Goal: Transaction & Acquisition: Purchase product/service

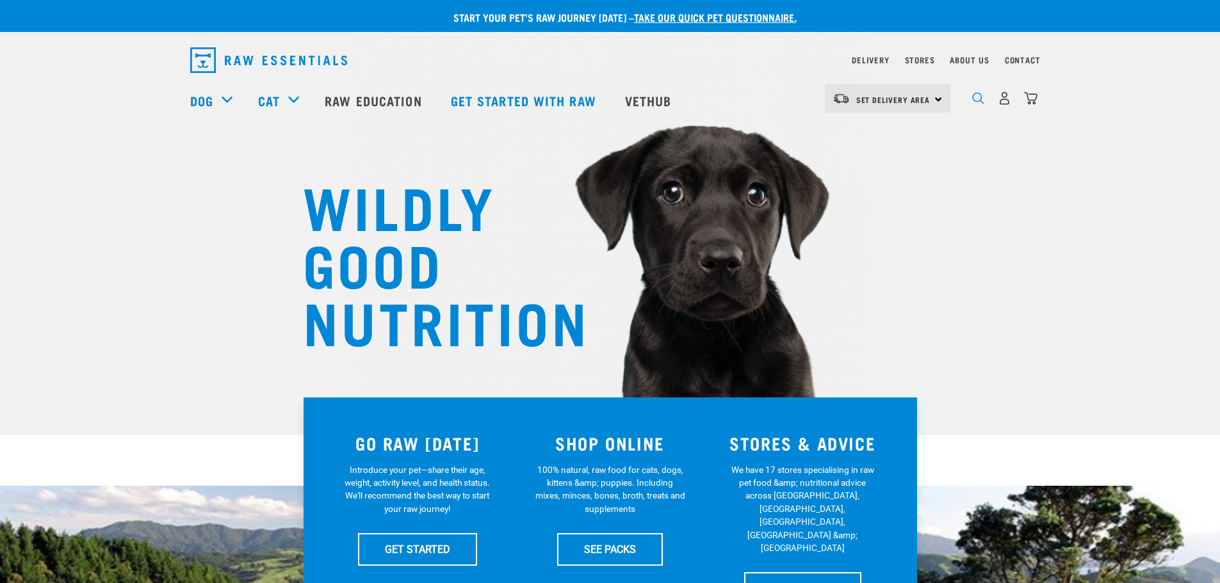
click at [981, 104] on img "dropdown navigation" at bounding box center [978, 98] width 12 height 12
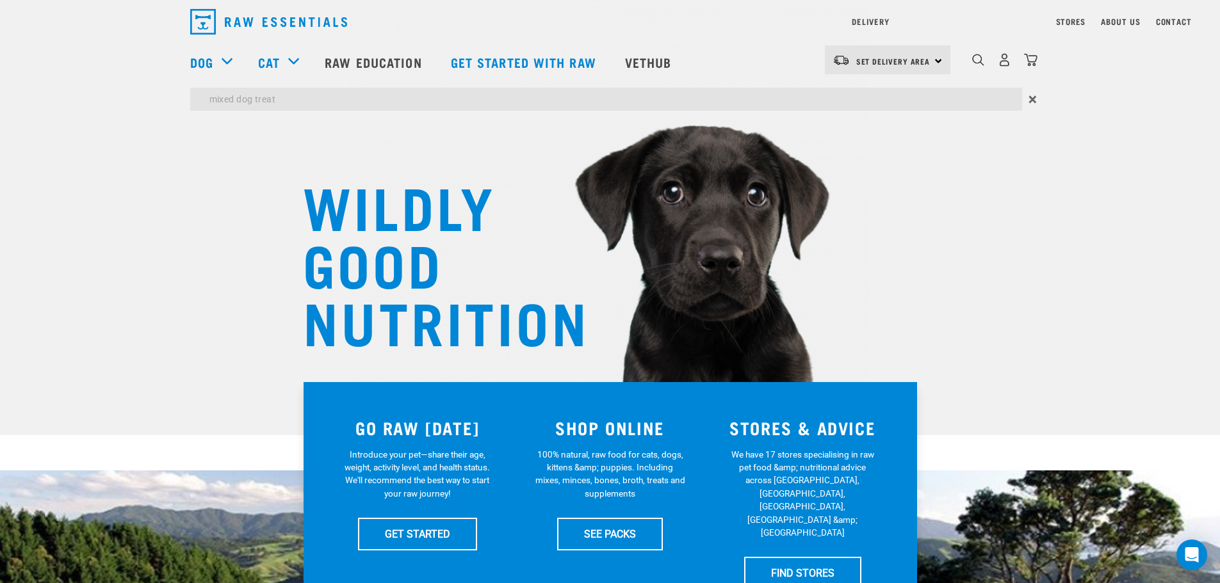
type input "mixed dog treat"
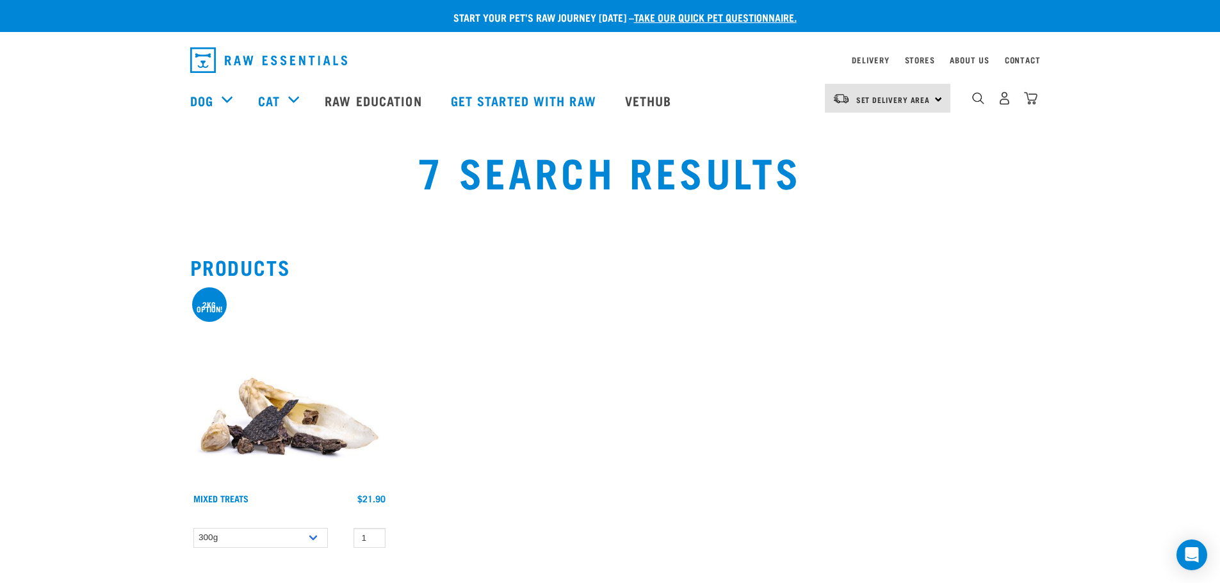
scroll to position [192, 0]
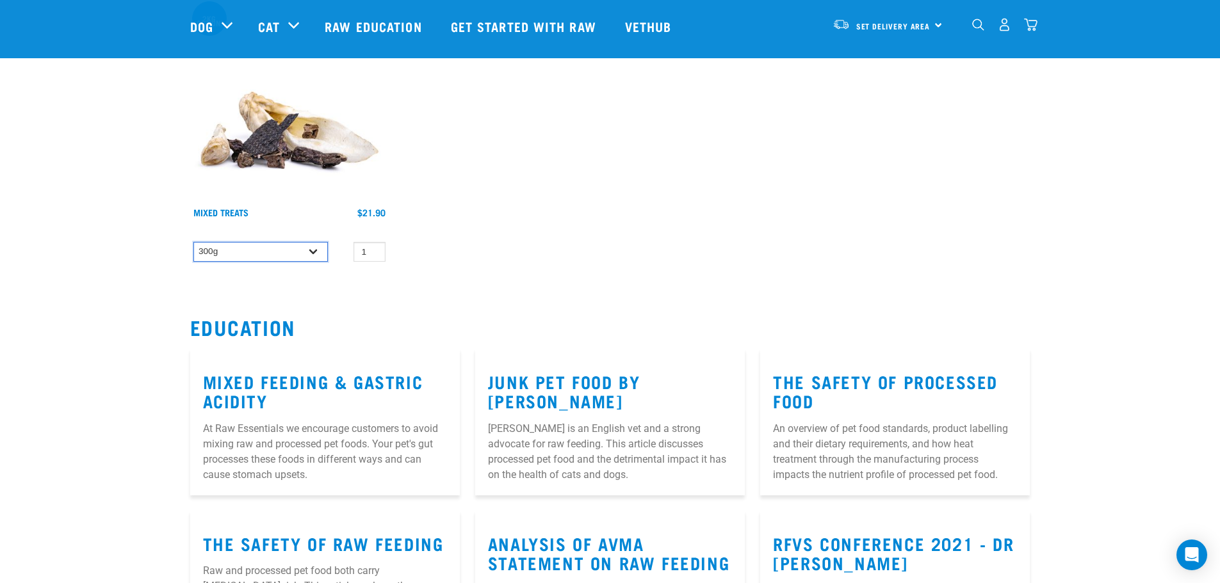
click at [320, 250] on select "300g 2kg" at bounding box center [260, 252] width 135 height 20
select select "277926"
click at [193, 242] on select "300g 2kg" at bounding box center [260, 252] width 135 height 20
click at [242, 212] on link "Mixed Treats" at bounding box center [220, 212] width 55 height 4
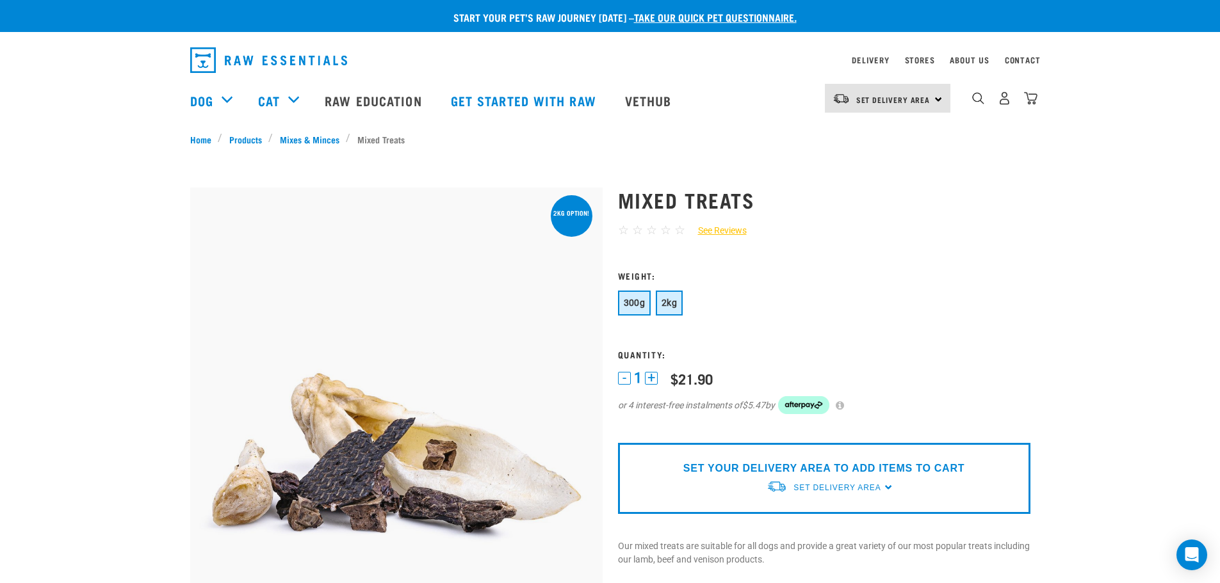
click at [669, 300] on span "2kg" at bounding box center [669, 303] width 15 height 10
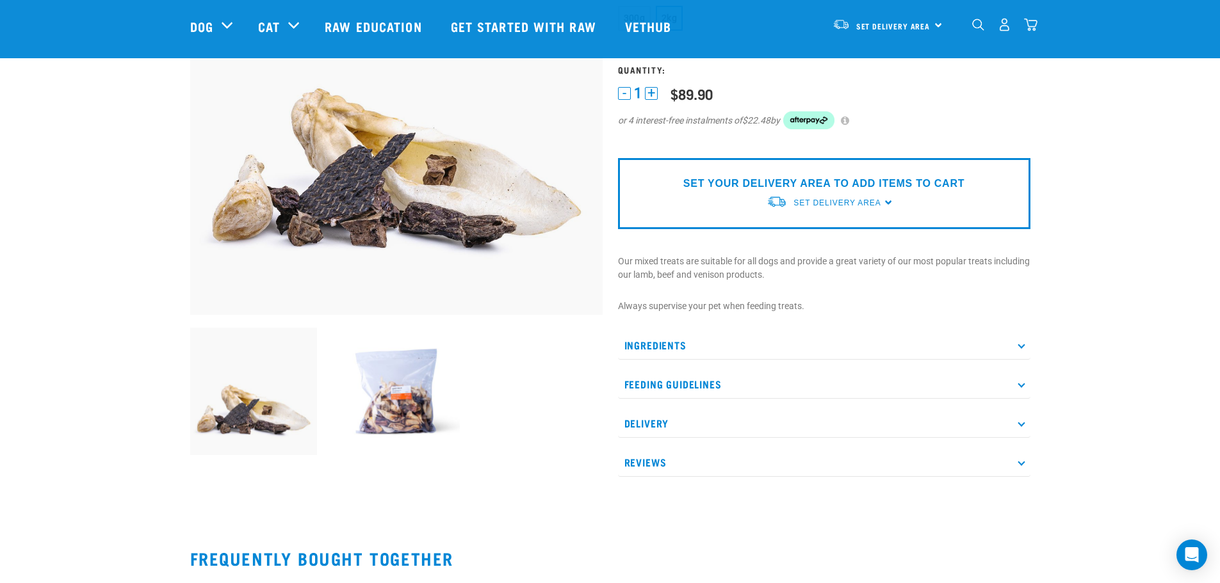
scroll to position [192, 0]
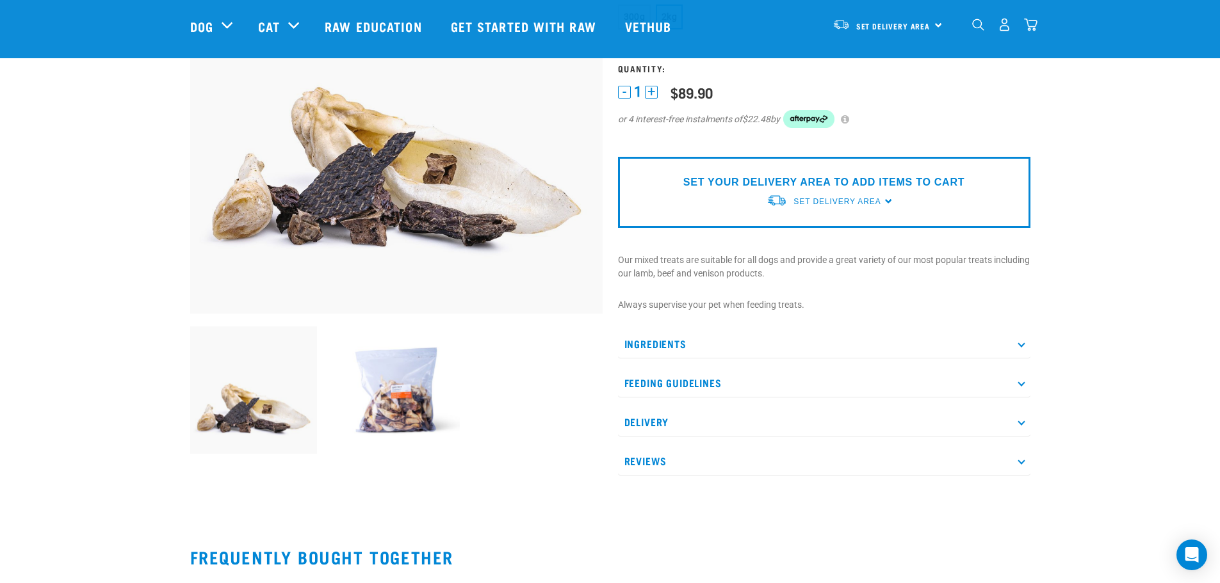
click at [870, 343] on p "Ingredients" at bounding box center [824, 344] width 412 height 29
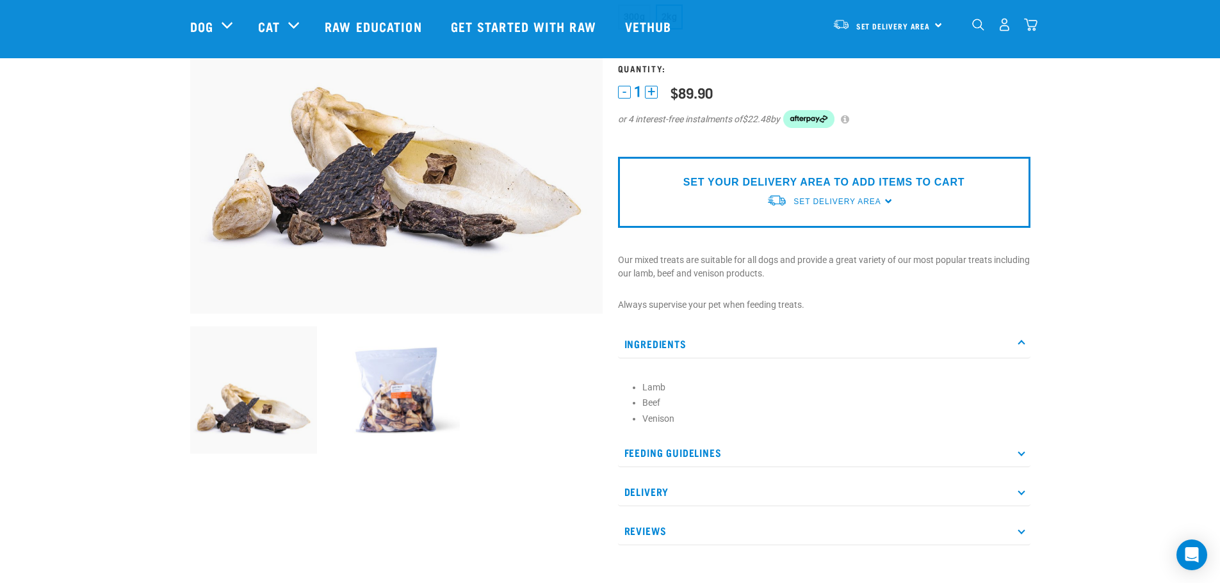
click at [751, 454] on p "Feeding Guidelines" at bounding box center [824, 453] width 412 height 29
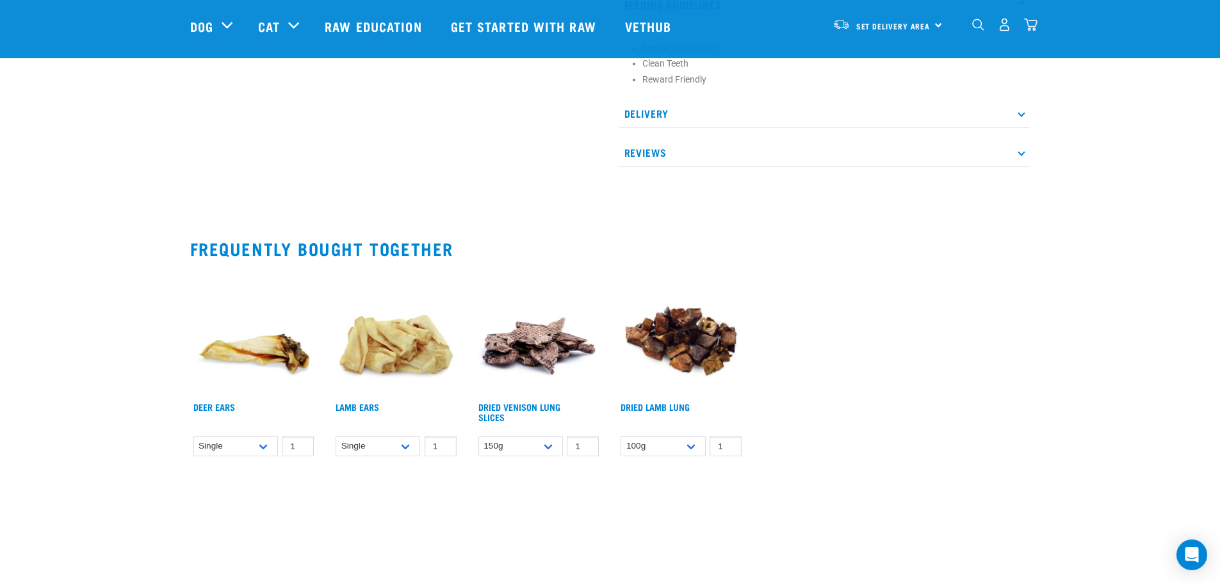
scroll to position [320, 0]
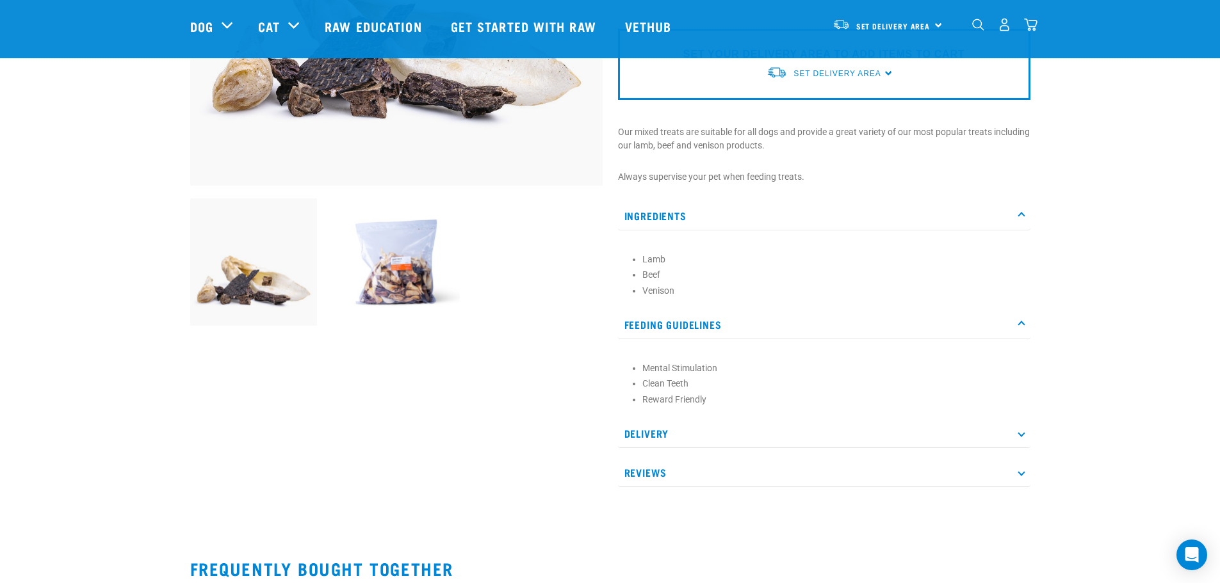
click at [392, 286] on img at bounding box center [395, 262] width 127 height 127
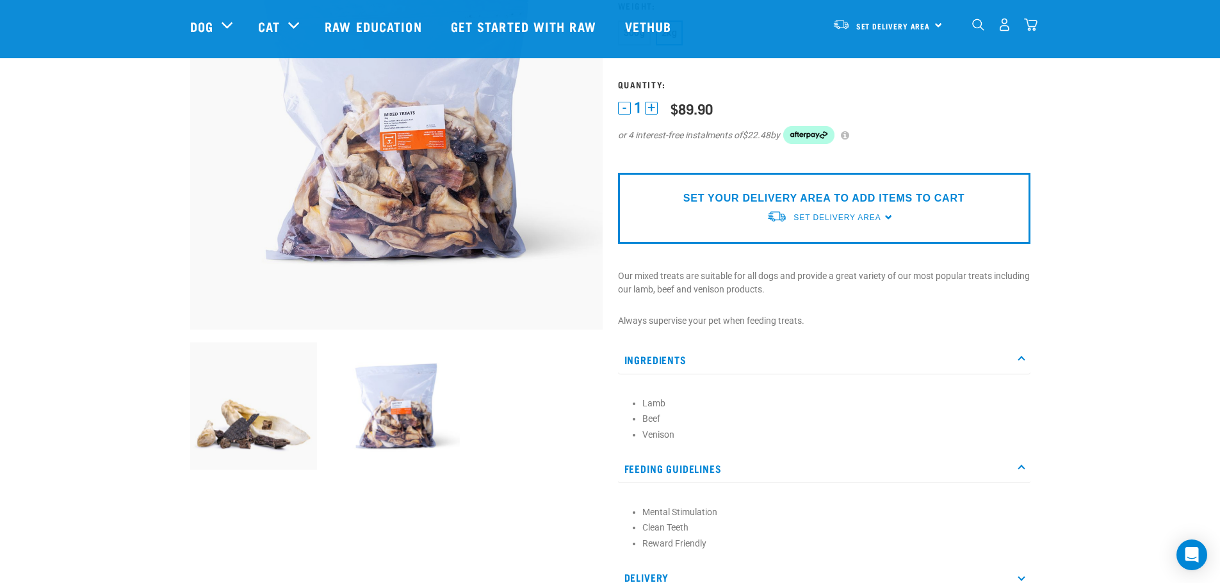
scroll to position [128, 0]
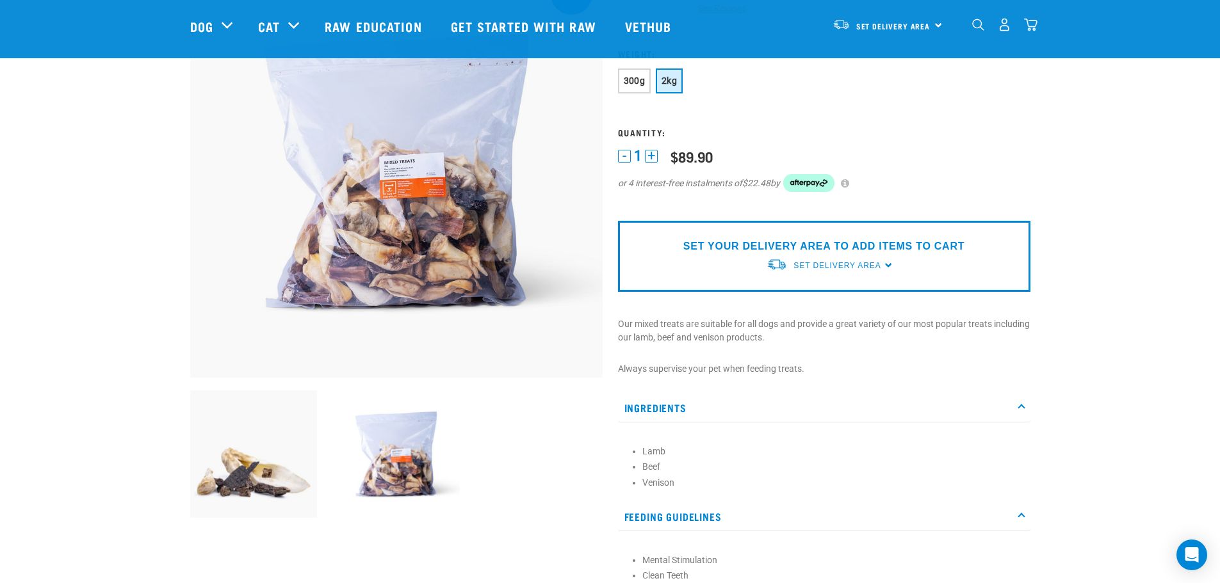
click at [237, 465] on img at bounding box center [253, 454] width 127 height 127
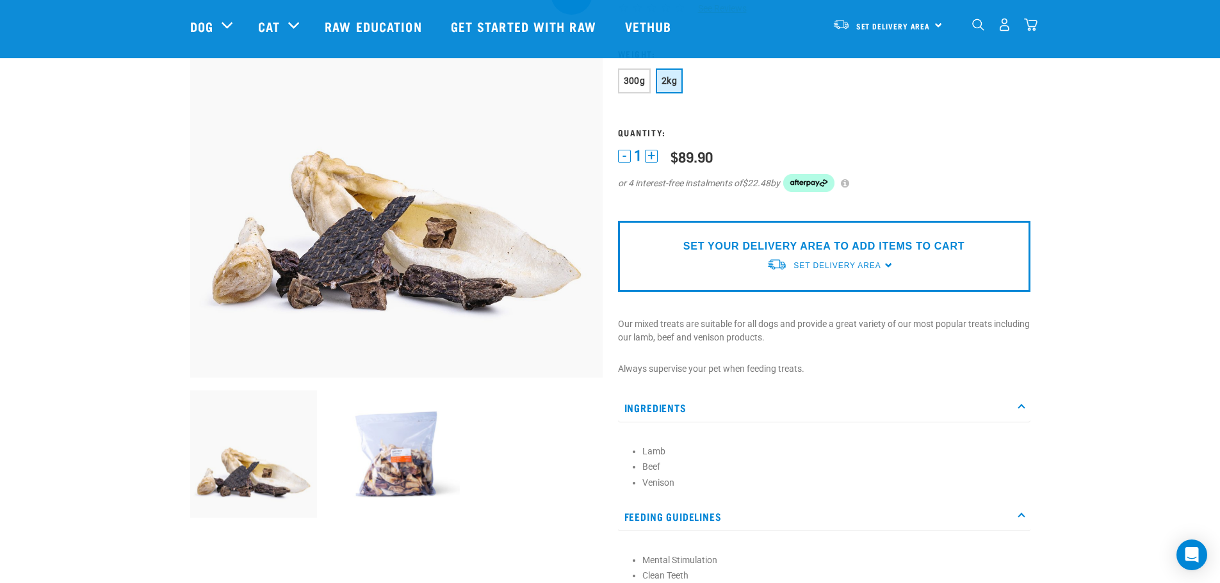
click at [348, 468] on img at bounding box center [395, 454] width 127 height 127
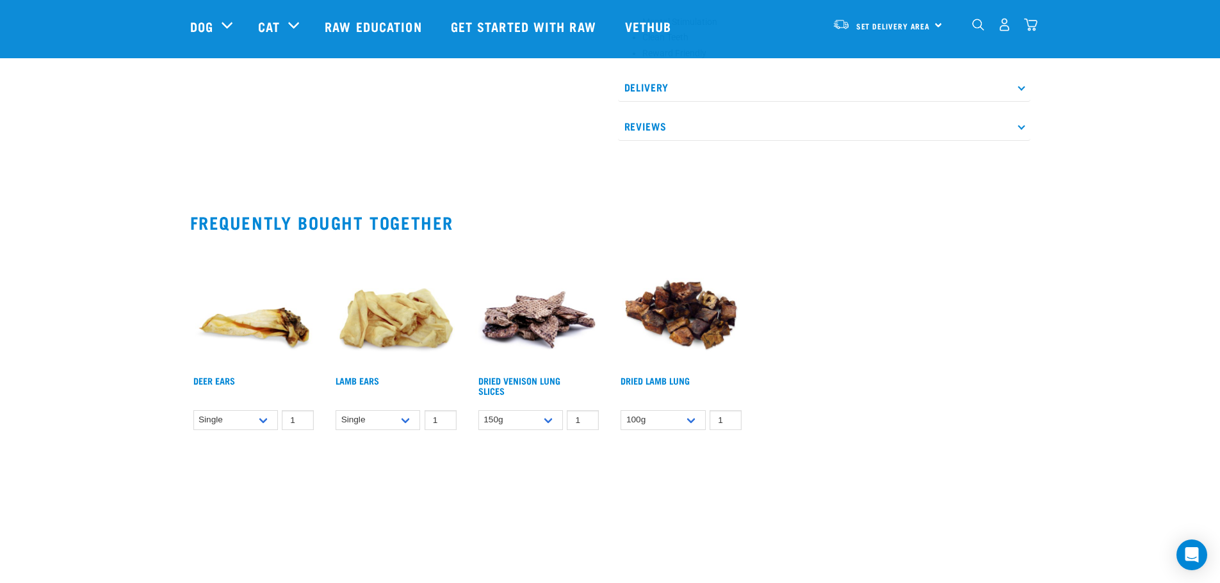
scroll to position [705, 0]
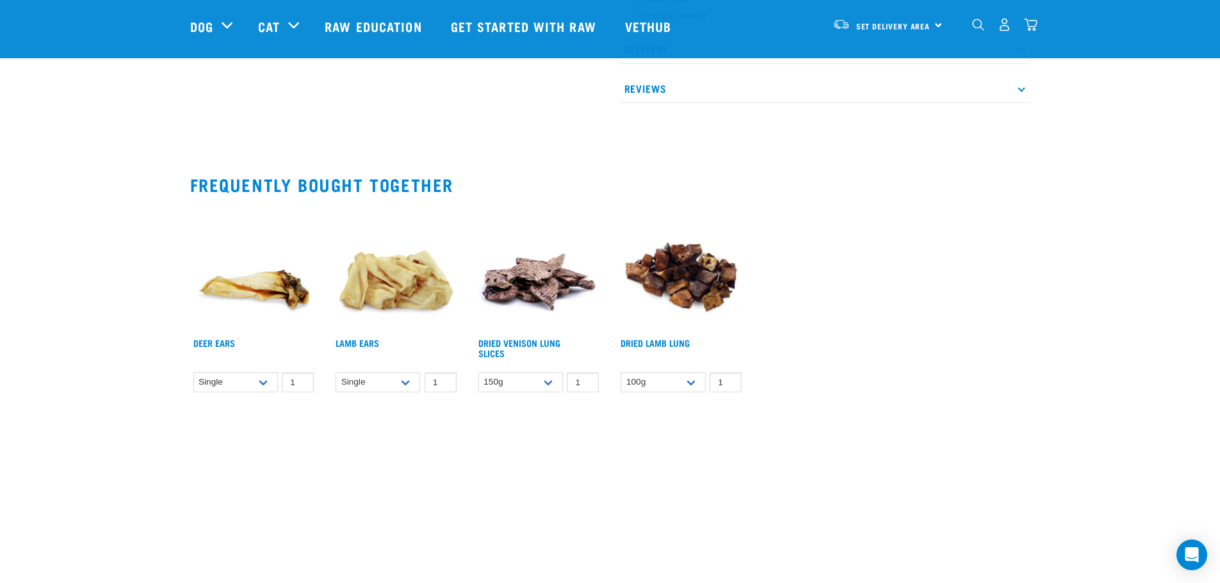
click at [643, 99] on p "Reviews" at bounding box center [824, 88] width 412 height 29
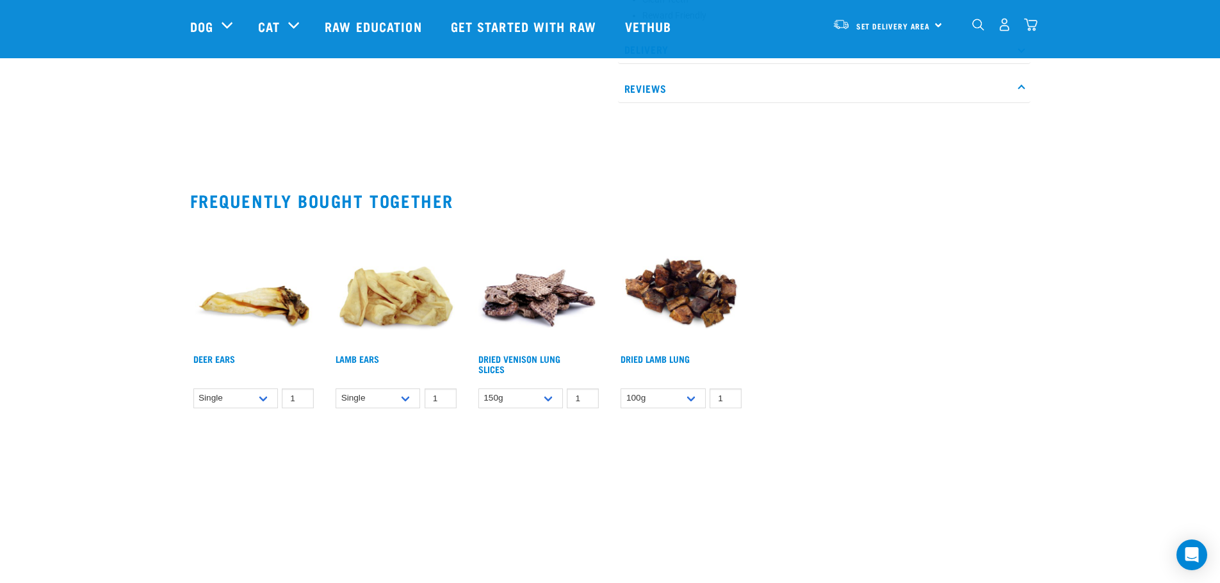
click at [644, 94] on p "Reviews" at bounding box center [824, 88] width 412 height 29
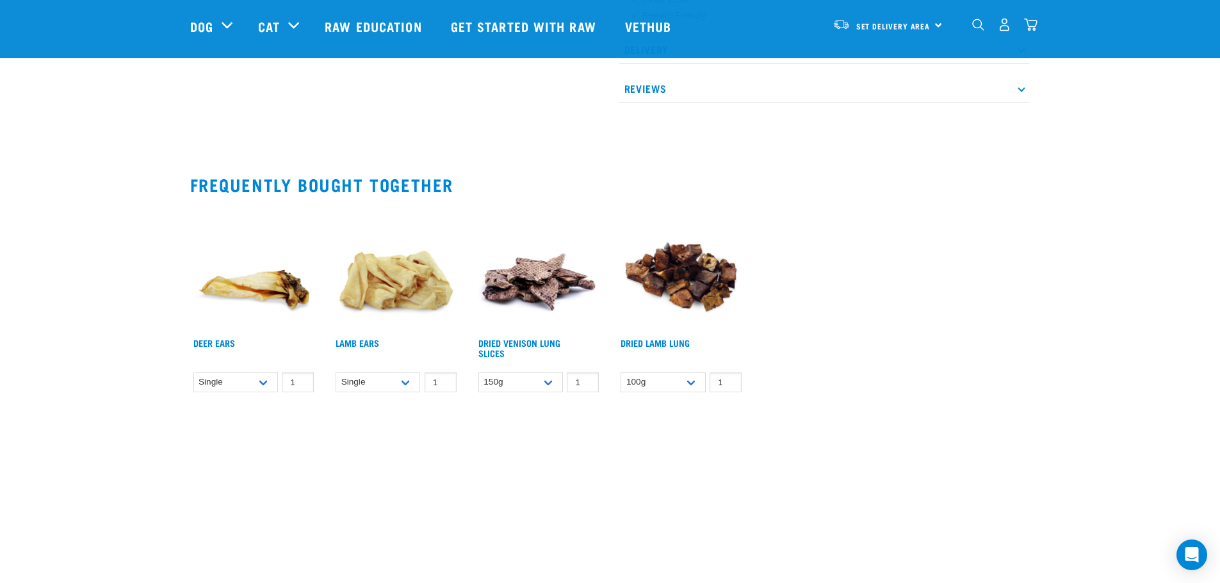
click at [646, 88] on p "Reviews" at bounding box center [824, 88] width 412 height 29
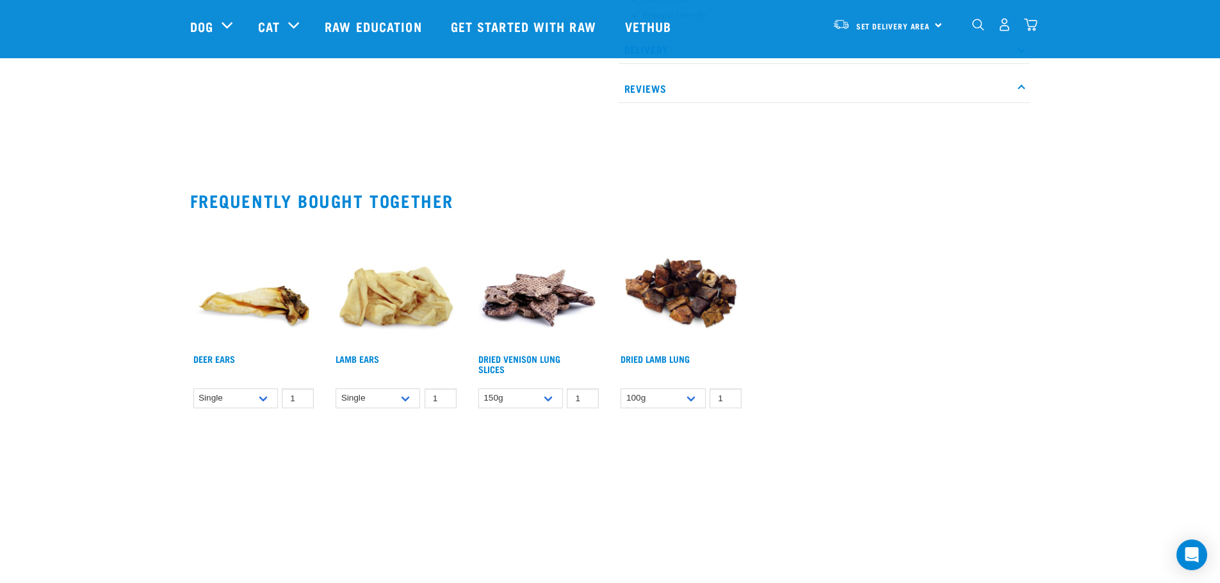
click at [658, 88] on p "Reviews" at bounding box center [824, 88] width 412 height 29
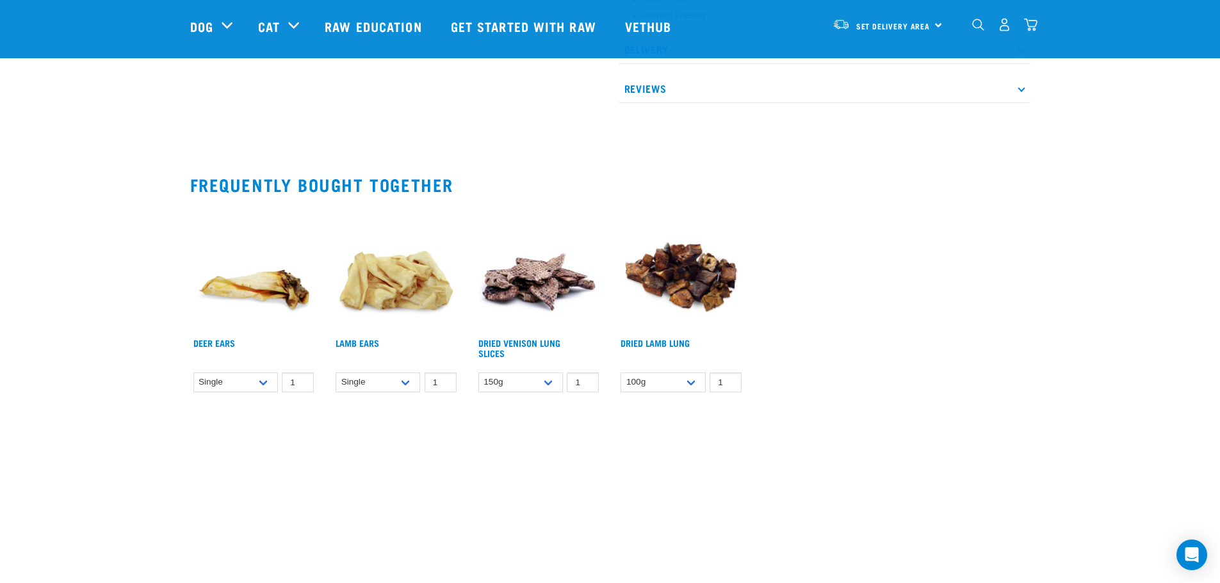
click at [1019, 88] on icon at bounding box center [1021, 88] width 7 height 7
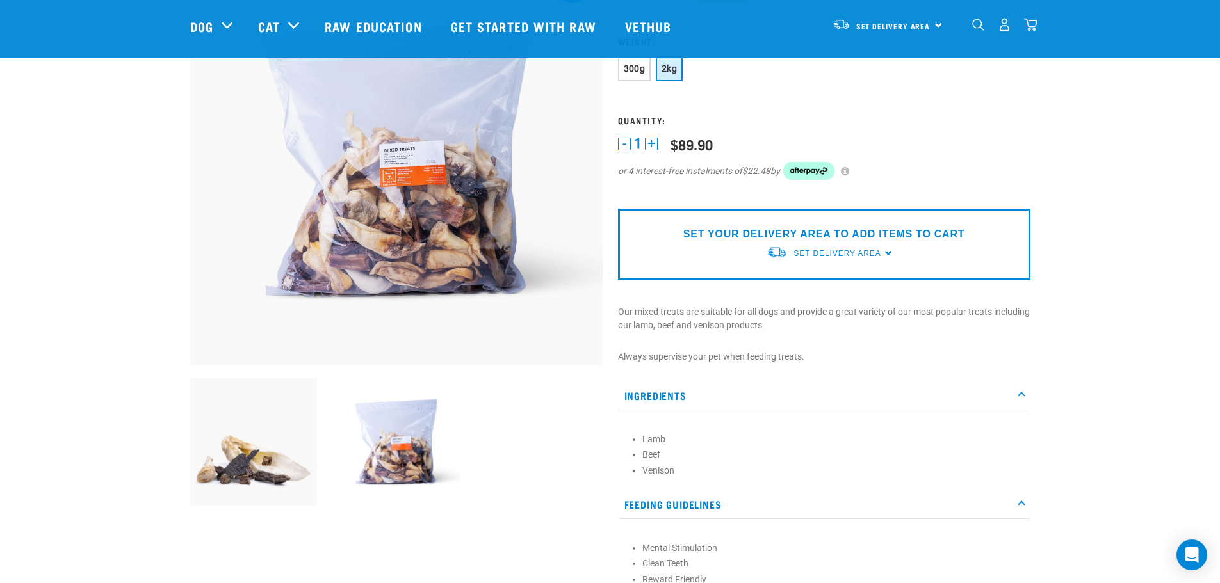
scroll to position [320, 0]
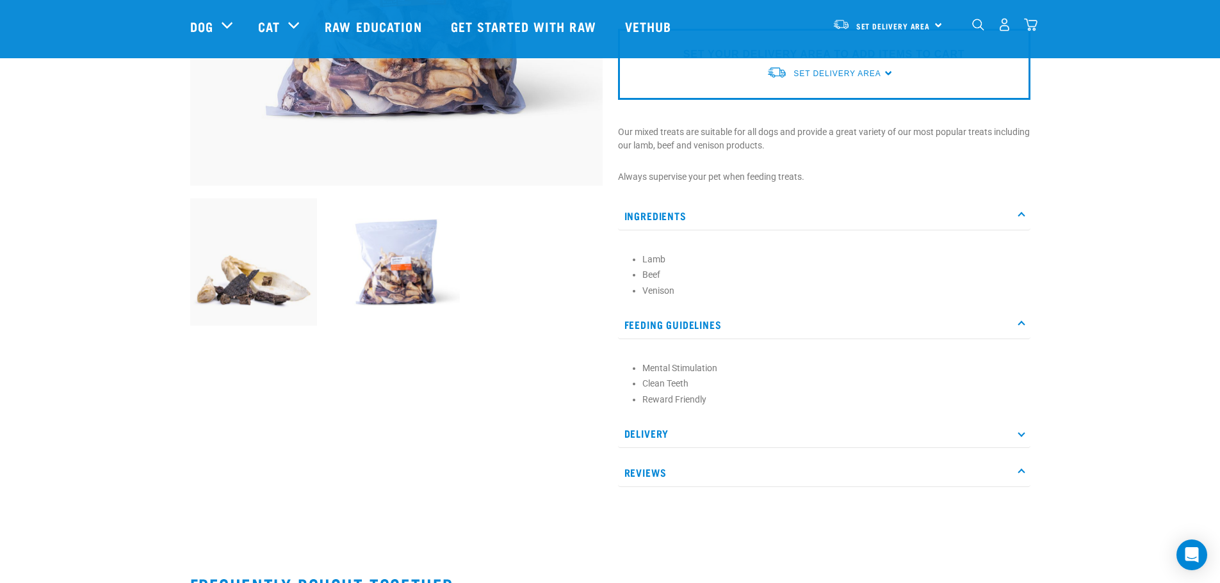
click at [655, 435] on p "Delivery" at bounding box center [824, 434] width 412 height 29
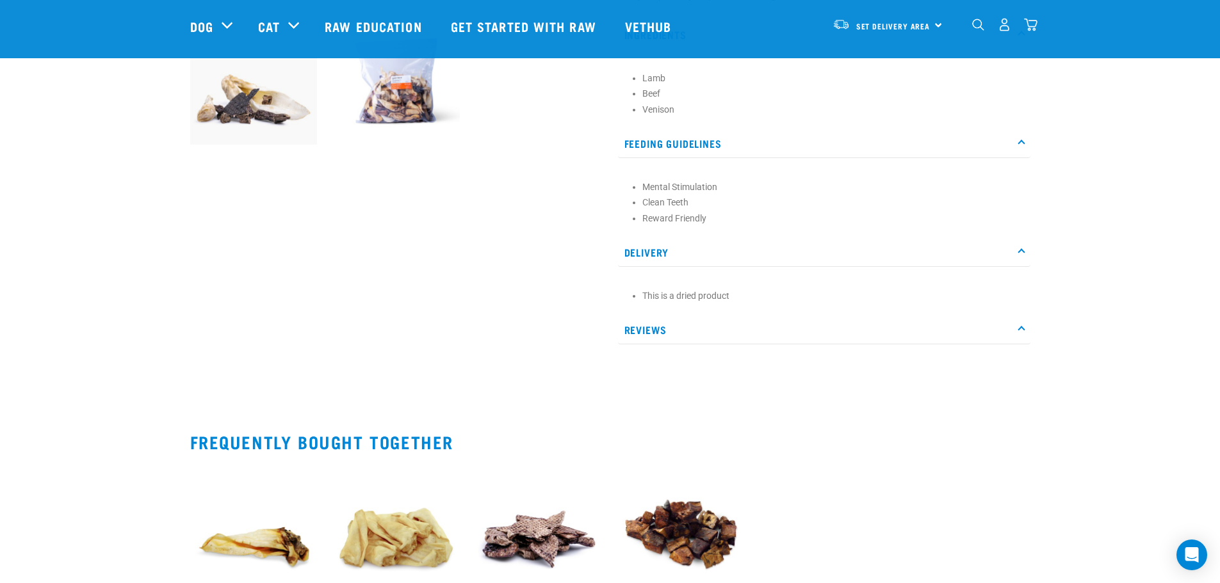
scroll to position [512, 0]
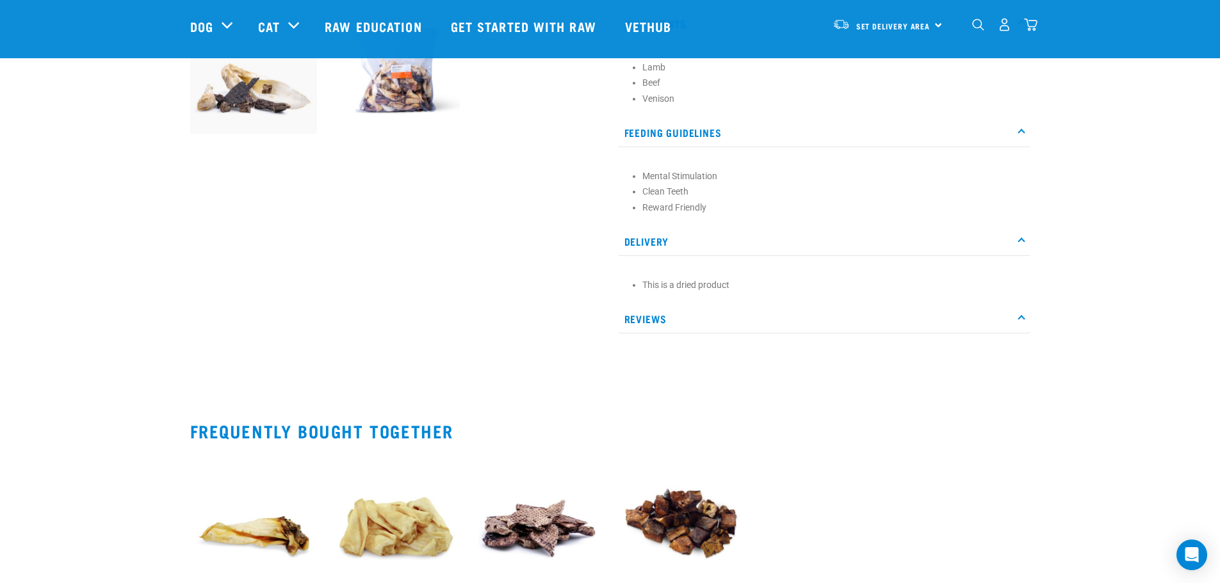
click at [657, 316] on p "Reviews" at bounding box center [824, 319] width 412 height 29
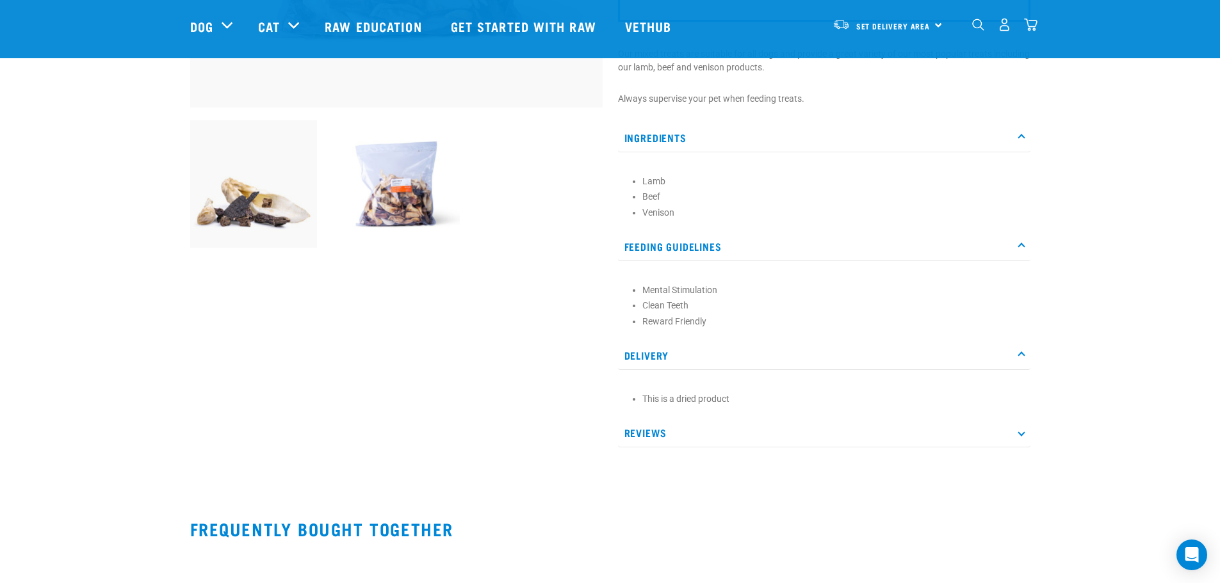
scroll to position [384, 0]
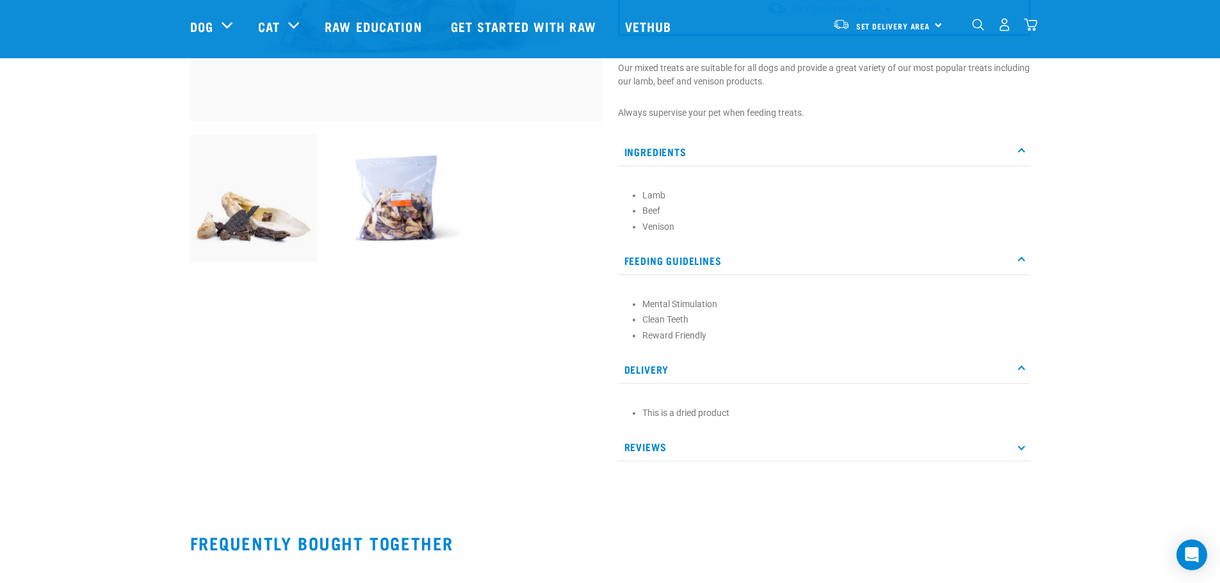
click at [402, 230] on img at bounding box center [395, 198] width 127 height 127
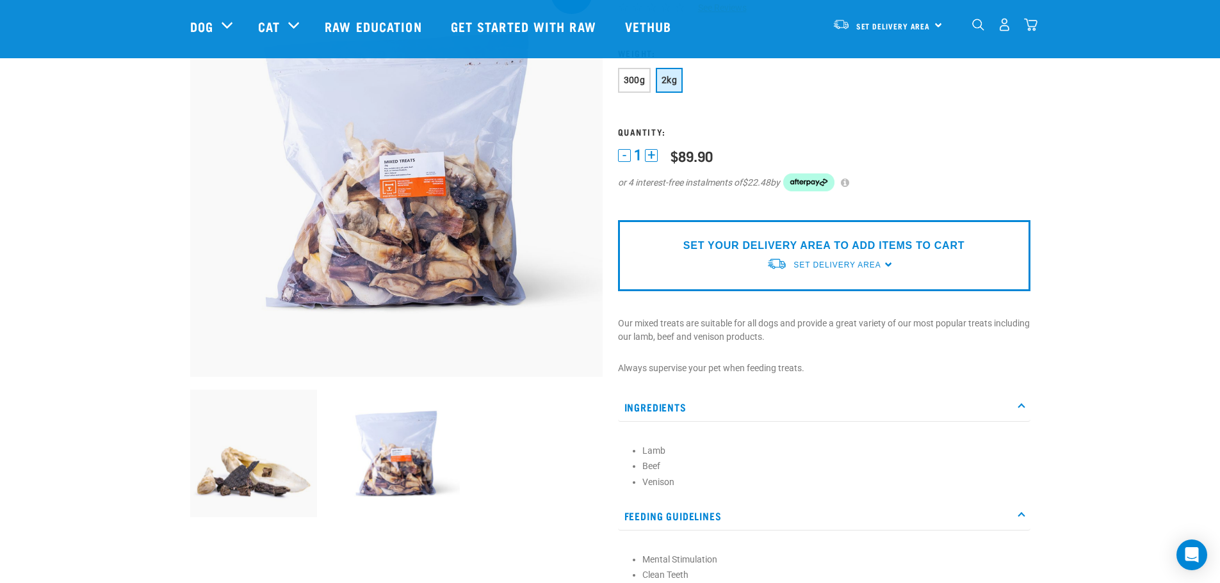
scroll to position [128, 0]
click at [410, 221] on img at bounding box center [396, 171] width 412 height 412
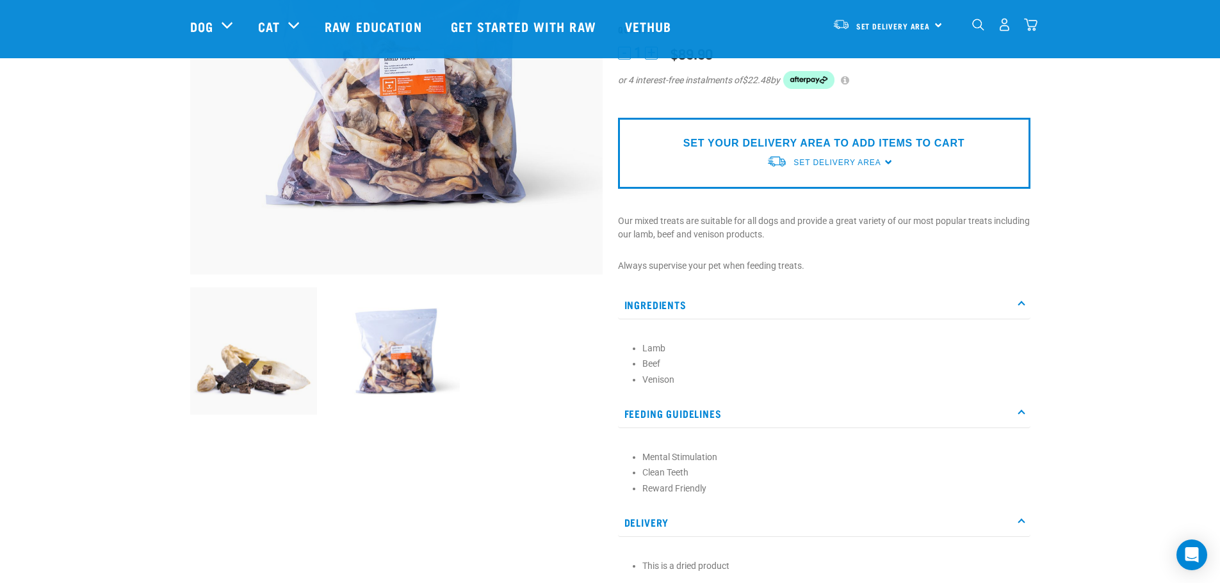
scroll to position [0, 0]
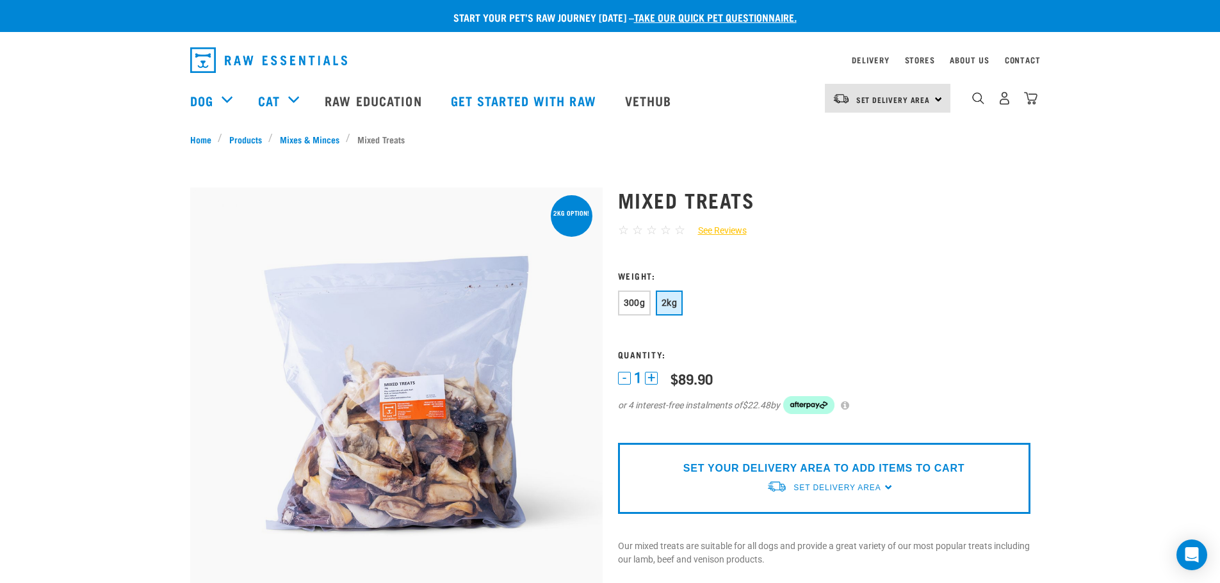
click at [653, 378] on button "+" at bounding box center [651, 378] width 13 height 13
click at [622, 379] on button "-" at bounding box center [624, 378] width 13 height 13
click at [694, 429] on div "1 - 1 + 0 100 0 100 $21.90 $89.90 or 4 interest-free instalments of $22.48 by" at bounding box center [824, 400] width 412 height 61
click at [714, 464] on p "SET YOUR DELIVERY AREA TO ADD ITEMS TO CART" at bounding box center [823, 468] width 281 height 15
click at [525, 310] on img at bounding box center [396, 394] width 412 height 412
